Goal: Information Seeking & Learning: Learn about a topic

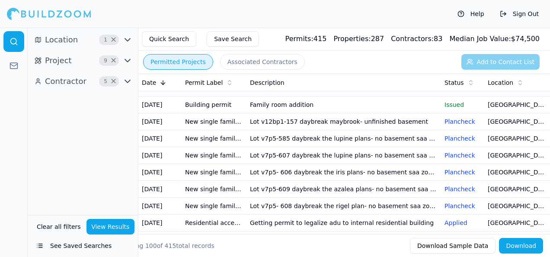
scroll to position [87, 0]
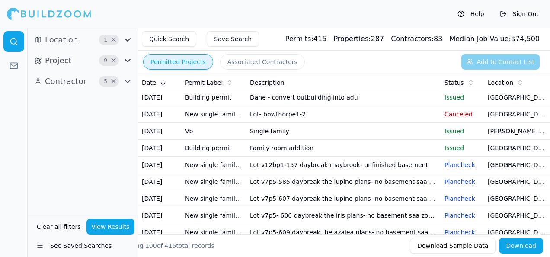
click at [353, 106] on td "Dane - convert outbuilding into adu" at bounding box center [344, 97] width 195 height 17
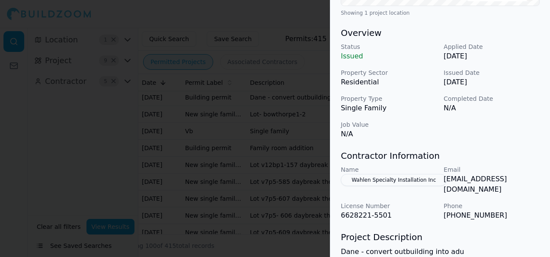
scroll to position [289, 0]
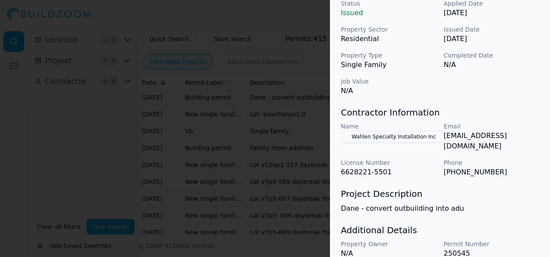
click at [203, 65] on div at bounding box center [275, 128] width 550 height 257
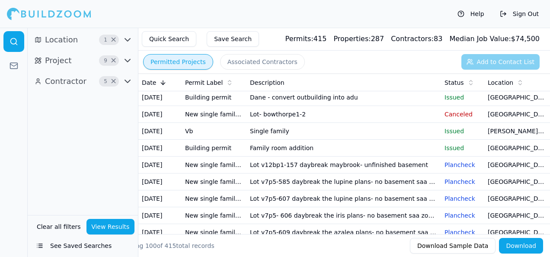
click at [453, 102] on p "Issued" at bounding box center [463, 97] width 36 height 9
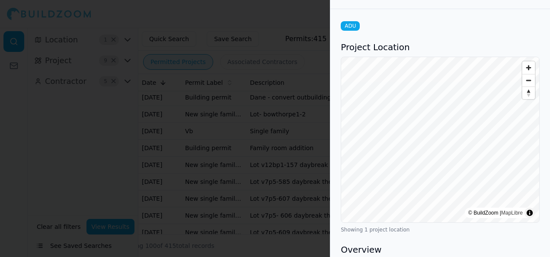
scroll to position [0, 0]
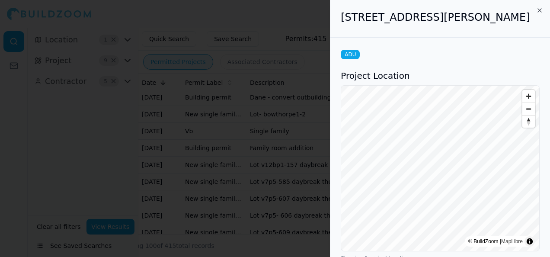
click at [296, 13] on div at bounding box center [275, 128] width 550 height 257
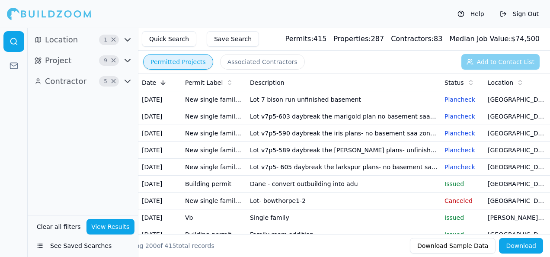
click at [324, 123] on td "Lot v7p5-603 daybreak the marigold plan no basement saa zone 2 & water" at bounding box center [344, 116] width 195 height 17
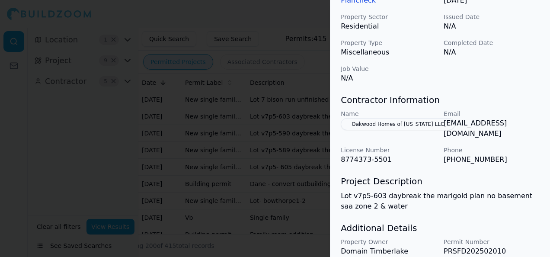
scroll to position [303, 0]
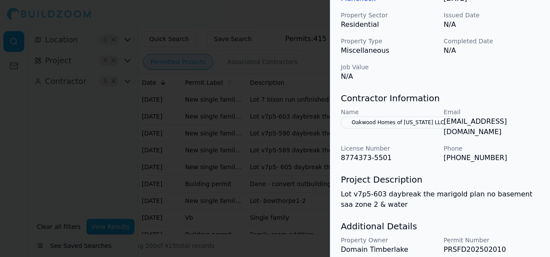
click at [215, 165] on div at bounding box center [275, 128] width 550 height 257
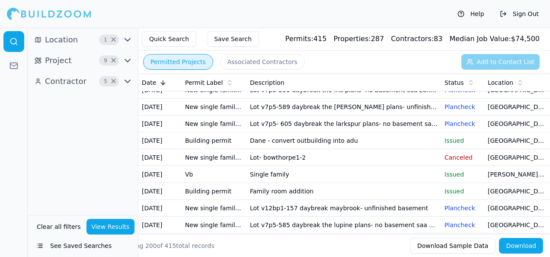
scroll to position [87, 0]
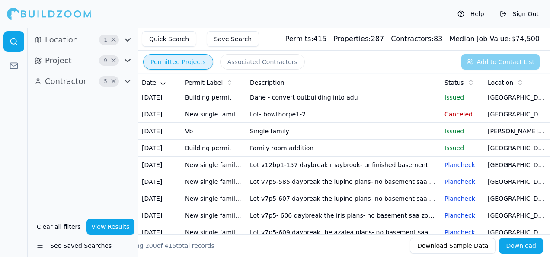
click at [416, 157] on td "Family room addition" at bounding box center [344, 148] width 195 height 17
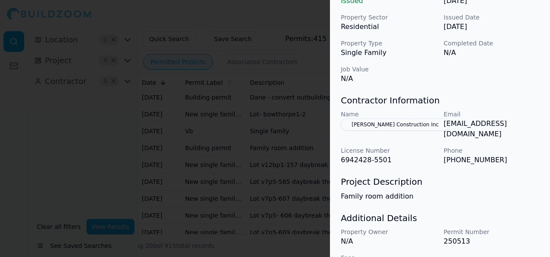
scroll to position [303, 0]
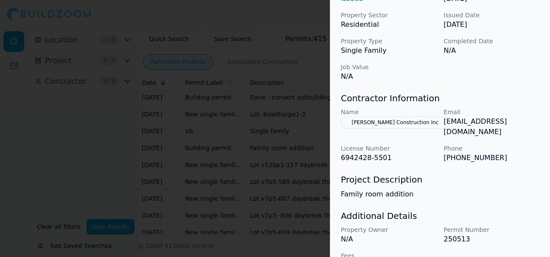
click at [199, 110] on div at bounding box center [275, 128] width 550 height 257
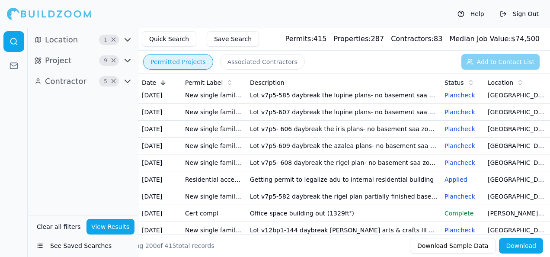
scroll to position [216, 0]
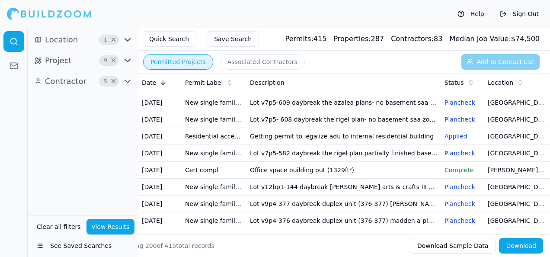
click at [329, 44] on td "Lot v12bp1-157 daybreak maybrook- unfinished basement" at bounding box center [344, 35] width 195 height 17
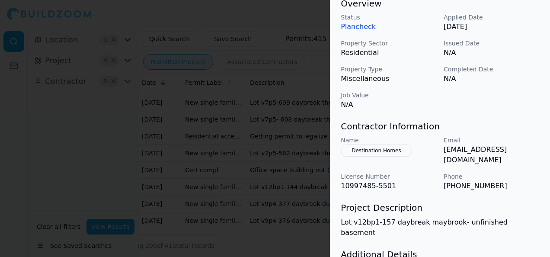
scroll to position [231, 0]
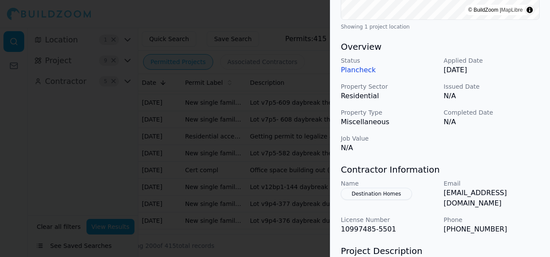
click at [270, 175] on div at bounding box center [275, 128] width 550 height 257
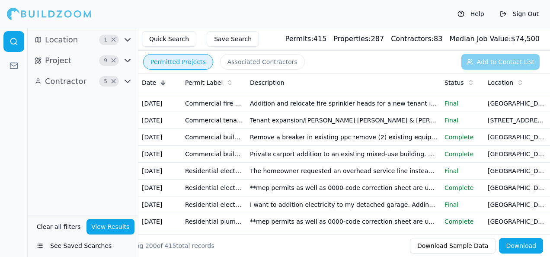
scroll to position [2466, 0]
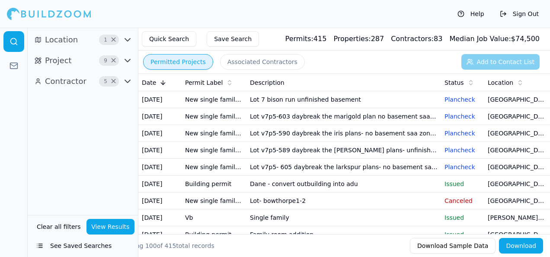
scroll to position [87, 0]
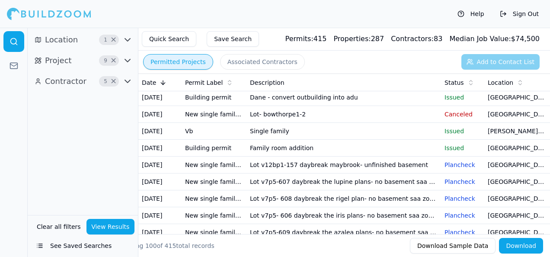
click at [334, 106] on td "Dane - convert outbuilding into adu" at bounding box center [344, 97] width 195 height 17
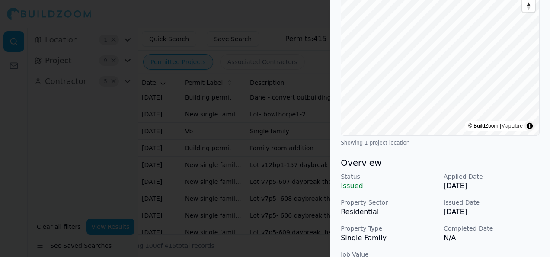
scroll to position [0, 0]
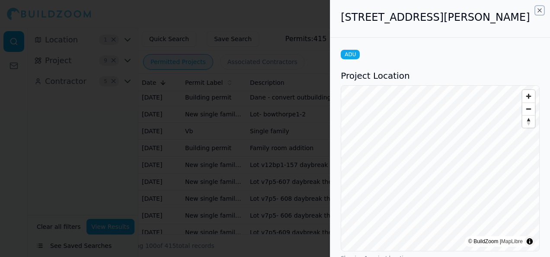
click at [541, 8] on icon "button" at bounding box center [539, 10] width 7 height 7
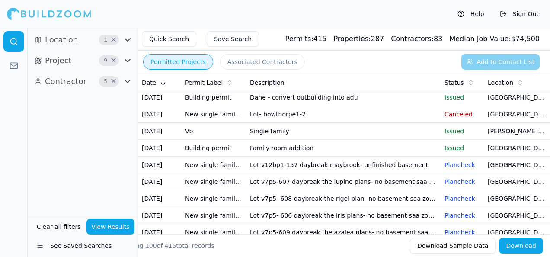
drag, startPoint x: 449, startPoint y: 170, endPoint x: 380, endPoint y: 161, distance: 69.8
click at [380, 123] on td "Lot- bowthorpe1-2" at bounding box center [344, 114] width 195 height 17
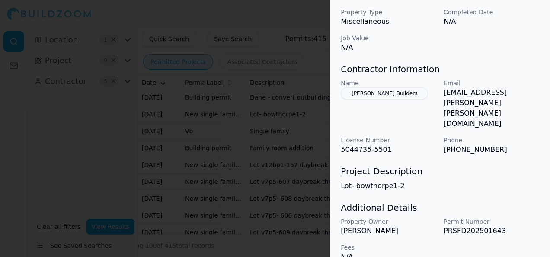
scroll to position [289, 0]
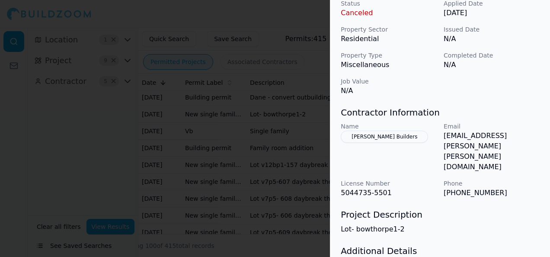
click at [318, 180] on div at bounding box center [275, 128] width 550 height 257
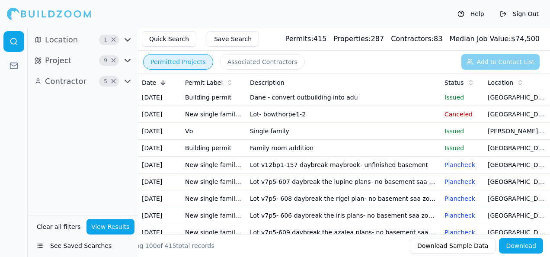
scroll to position [130, 0]
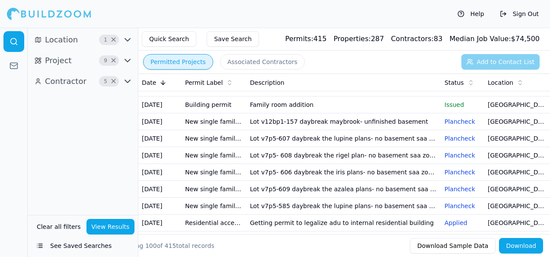
click at [326, 113] on td "Family room addition" at bounding box center [344, 104] width 195 height 17
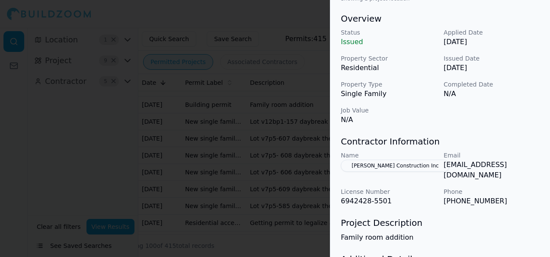
scroll to position [303, 0]
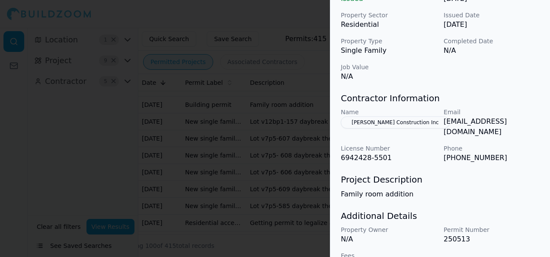
click at [304, 205] on div at bounding box center [275, 128] width 550 height 257
